Goal: Navigation & Orientation: Go to known website

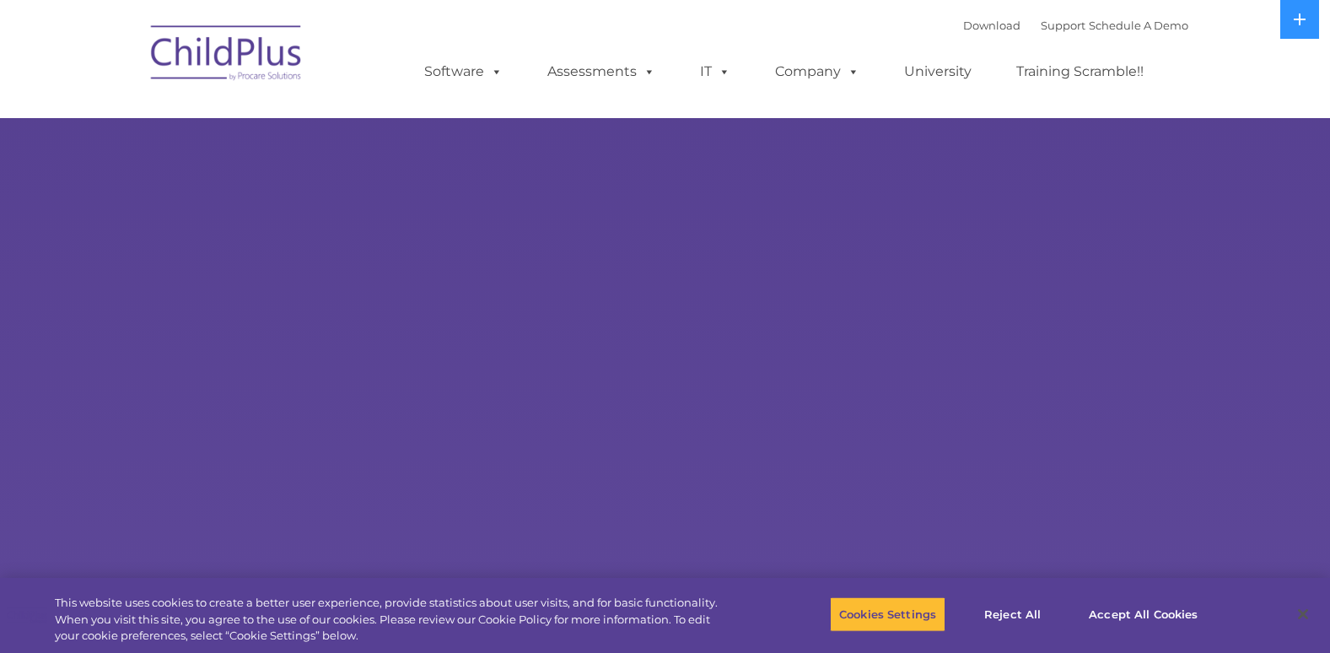
select select "MEDIUM"
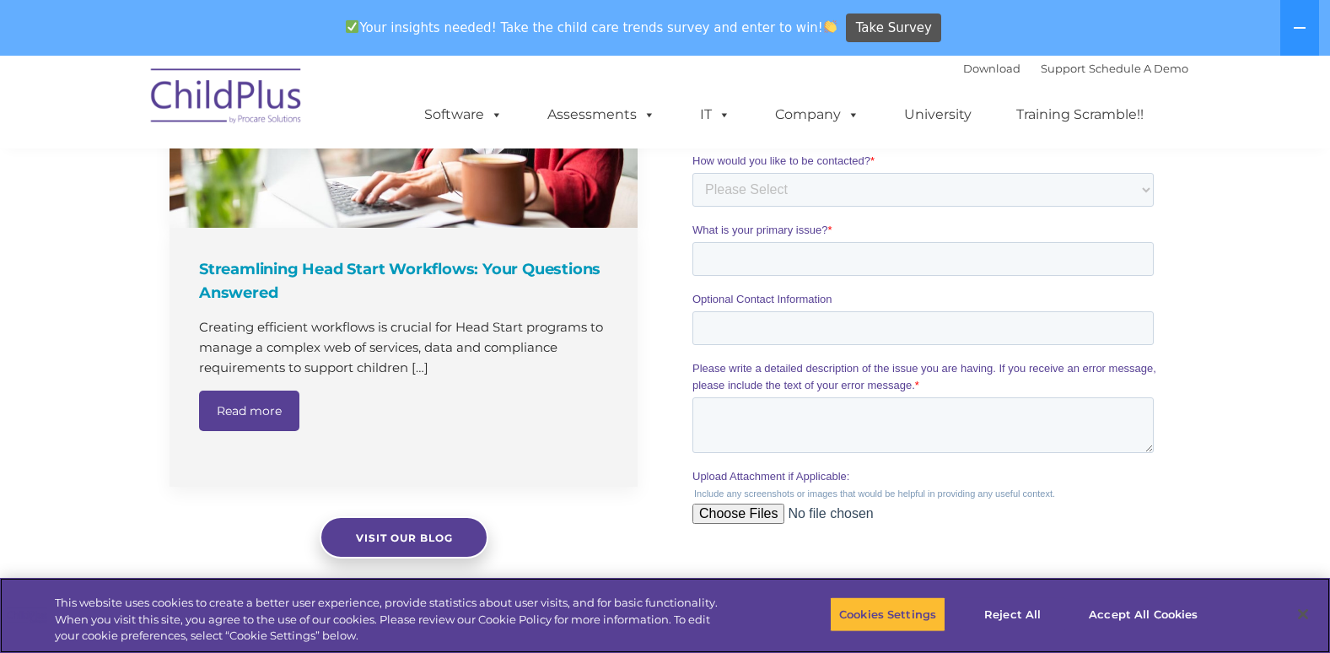
scroll to position [1376, 0]
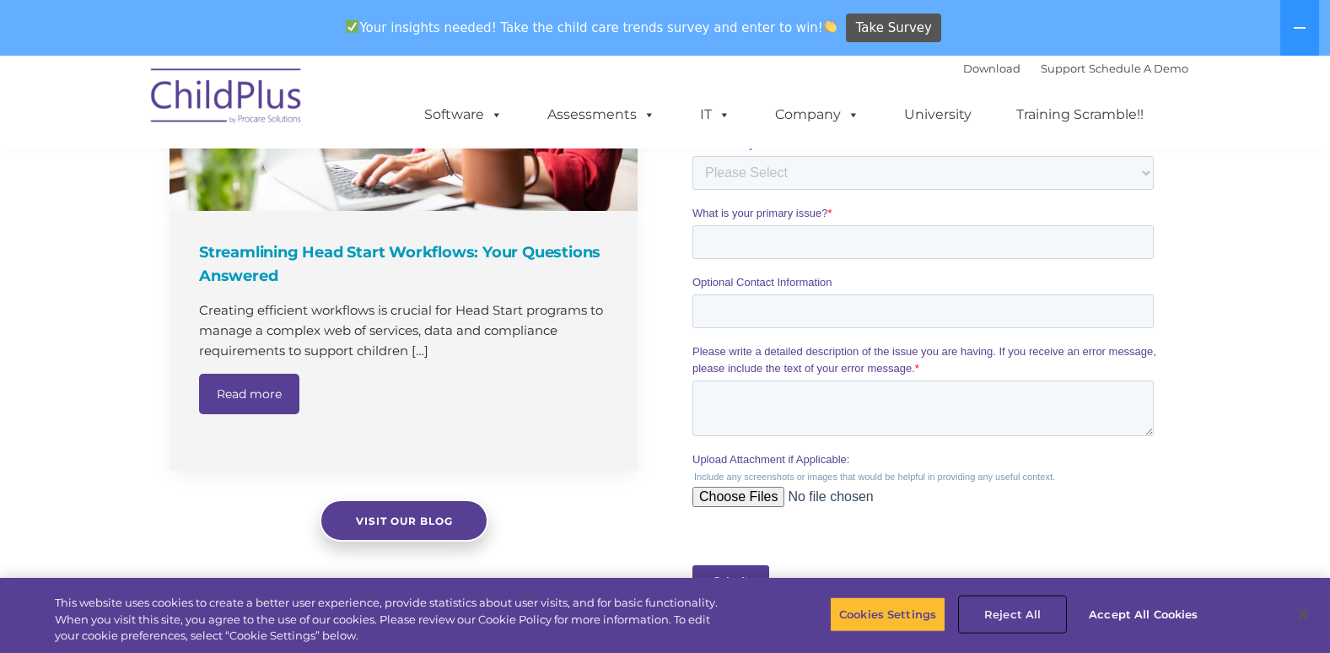
click at [1033, 612] on button "Reject All" at bounding box center [1012, 613] width 105 height 35
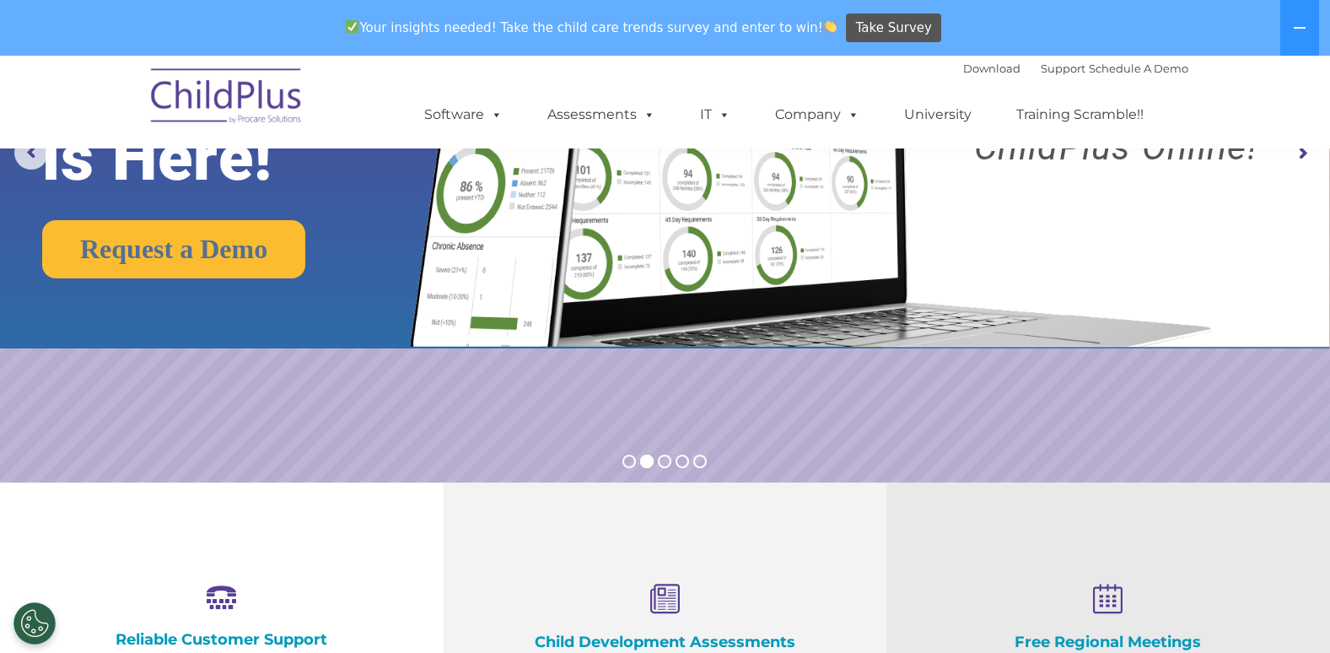
scroll to position [0, 0]
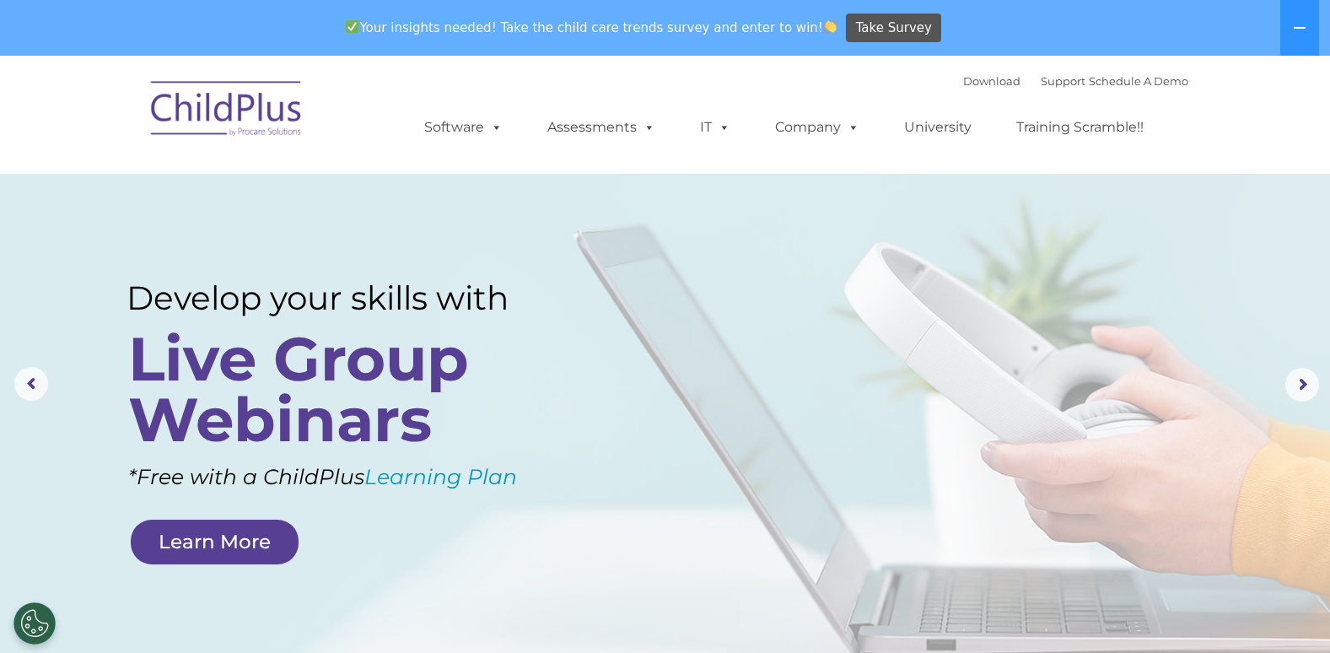
click at [282, 123] on img at bounding box center [227, 111] width 169 height 84
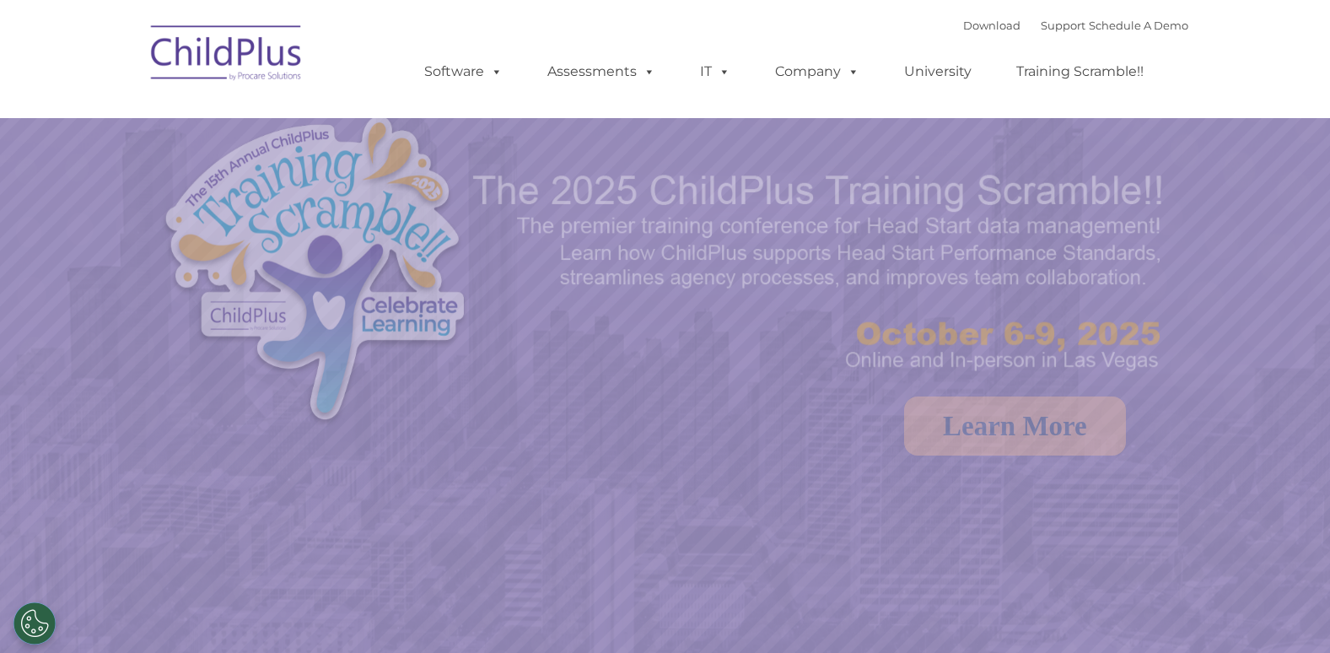
select select "MEDIUM"
